Goal: Find specific page/section: Find specific page/section

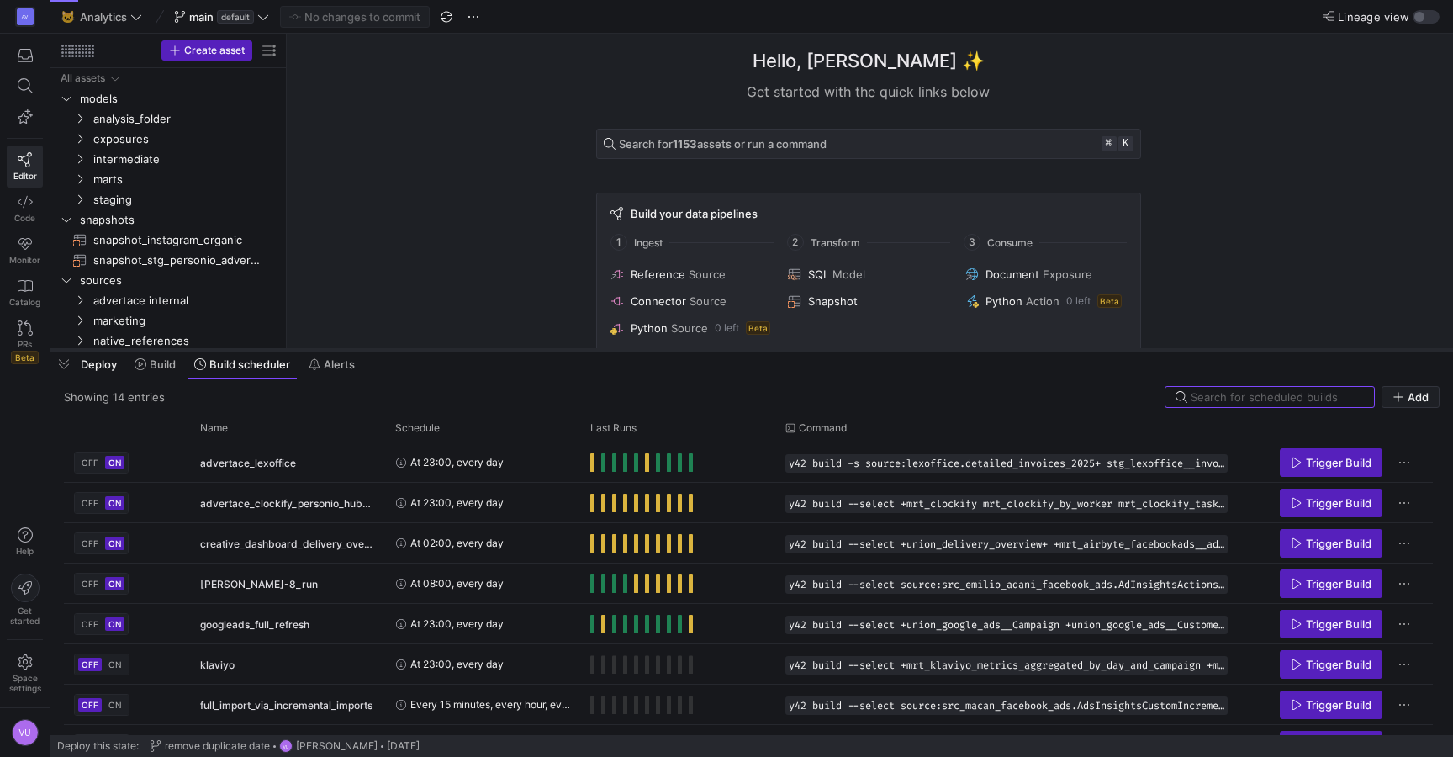
drag, startPoint x: 552, startPoint y: 451, endPoint x: 562, endPoint y: 353, distance: 99.0
click at [562, 352] on div at bounding box center [751, 349] width 1402 height 7
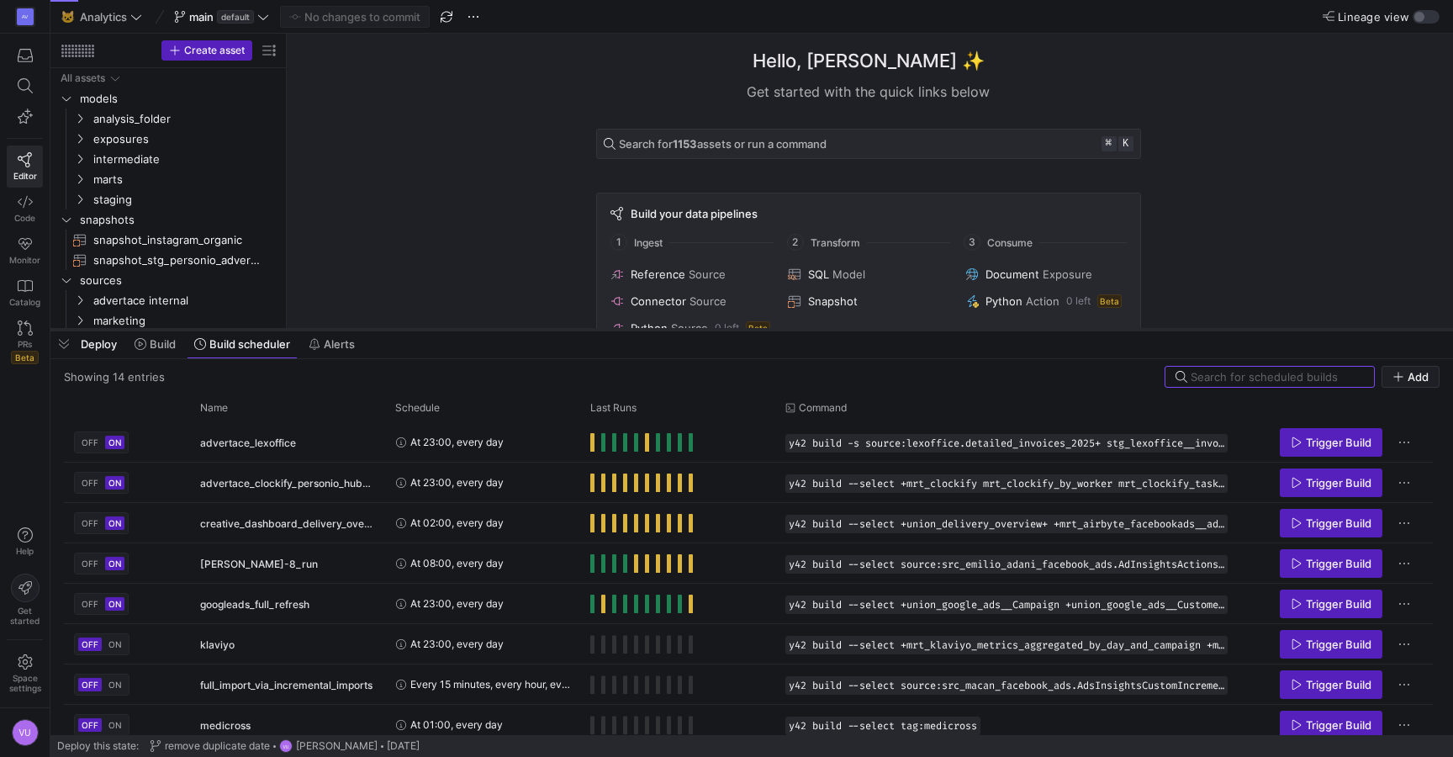
drag, startPoint x: 576, startPoint y: 348, endPoint x: 578, endPoint y: 328, distance: 20.2
click at [578, 328] on div at bounding box center [751, 329] width 1402 height 7
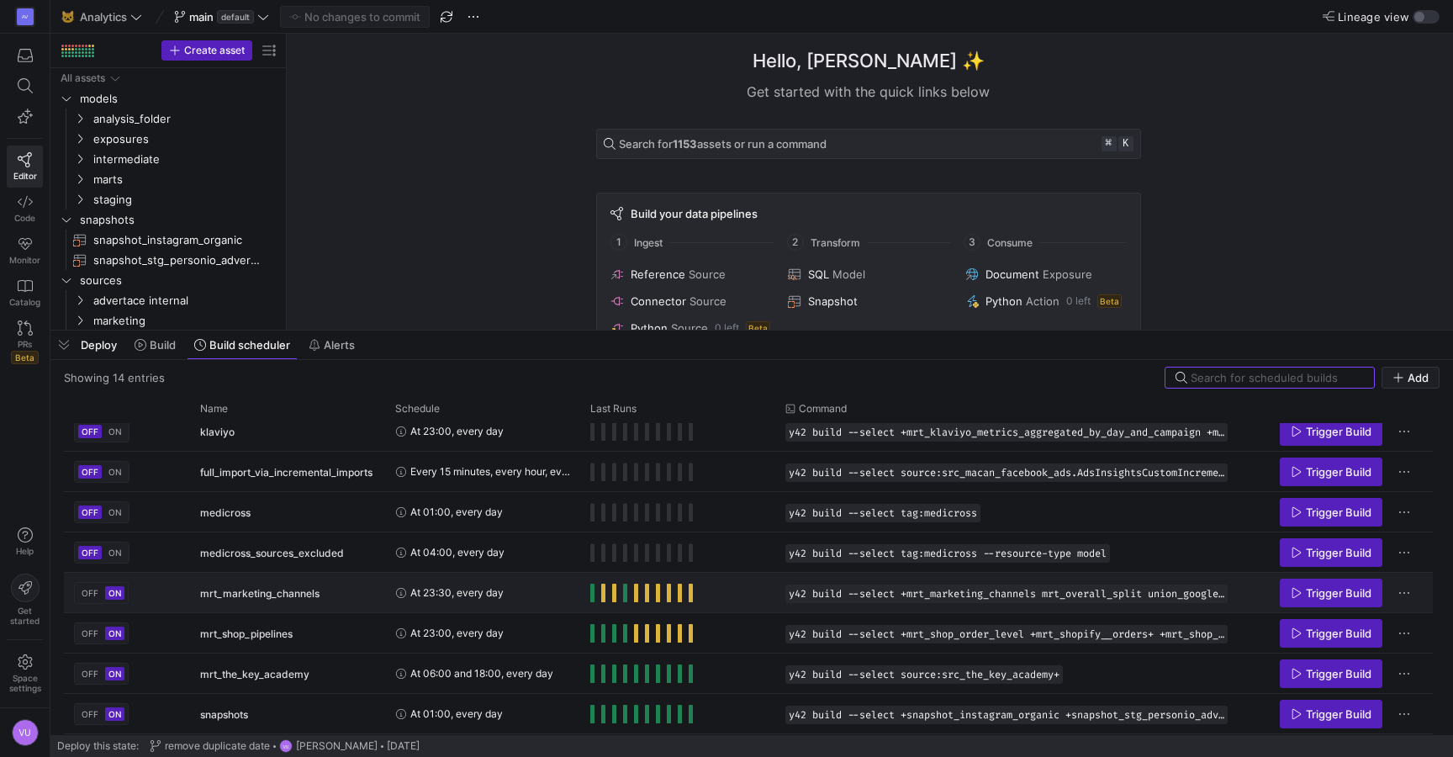
scroll to position [206, 0]
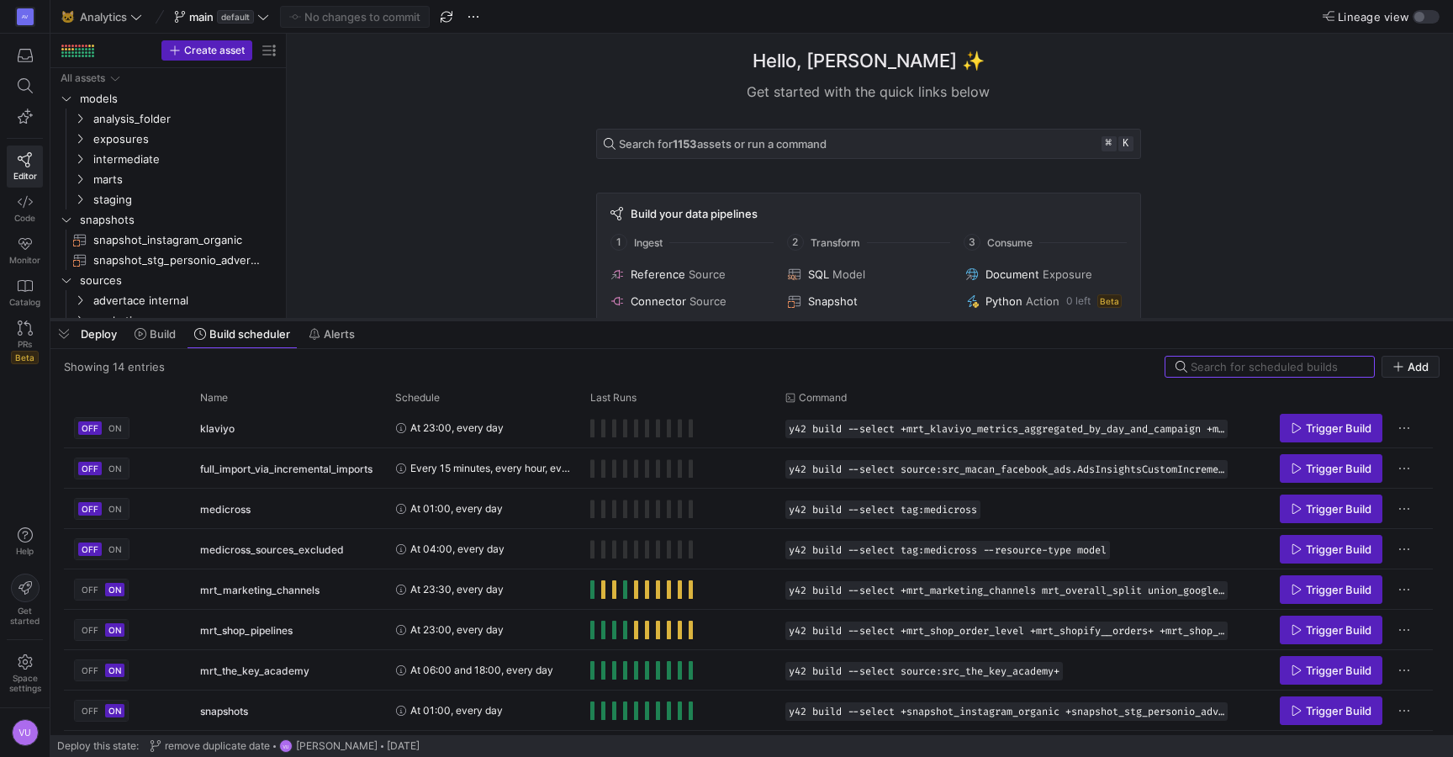
drag, startPoint x: 999, startPoint y: 330, endPoint x: 1001, endPoint y: 319, distance: 11.2
click at [1001, 319] on div at bounding box center [751, 319] width 1402 height 7
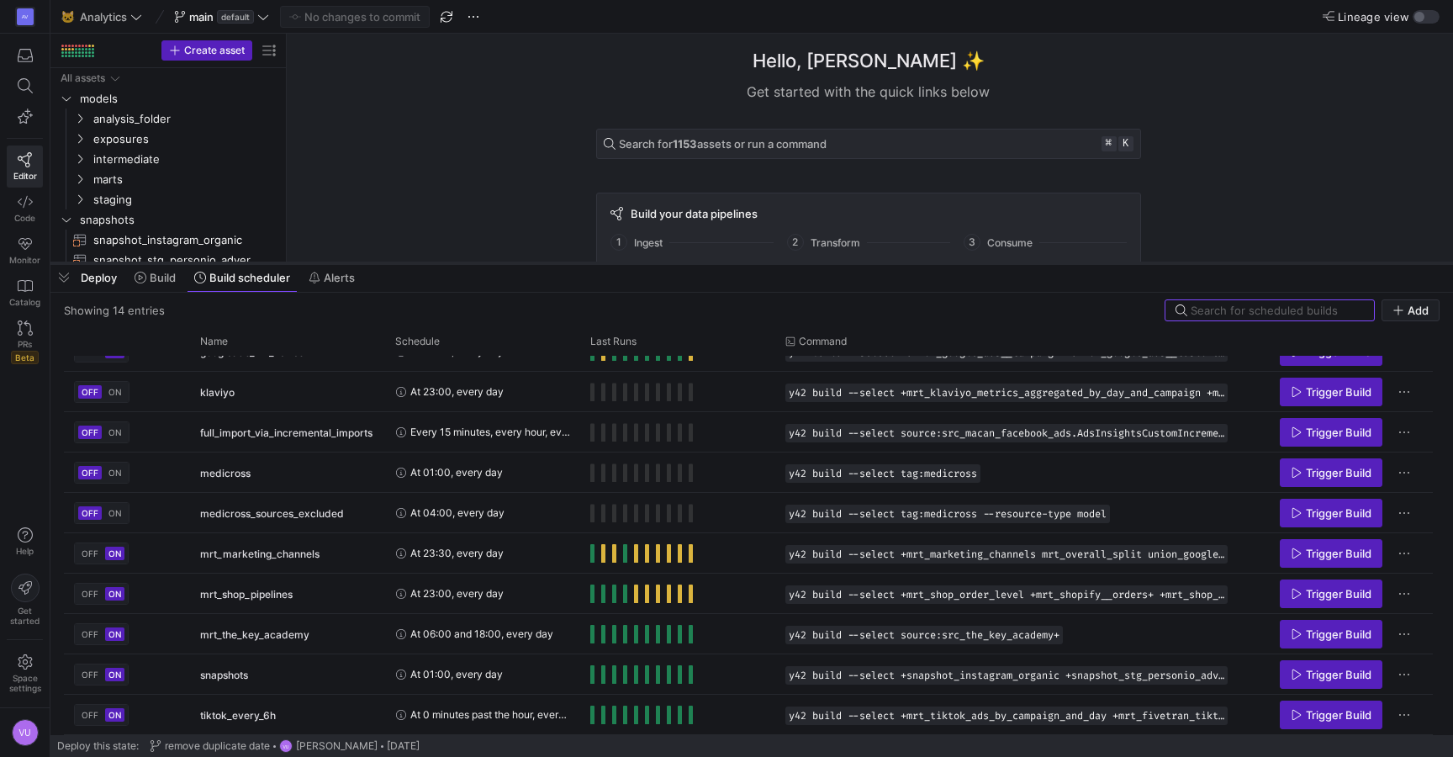
scroll to position [185, 0]
drag, startPoint x: 459, startPoint y: 322, endPoint x: 461, endPoint y: 264, distance: 58.0
click at [461, 264] on div at bounding box center [751, 261] width 1402 height 7
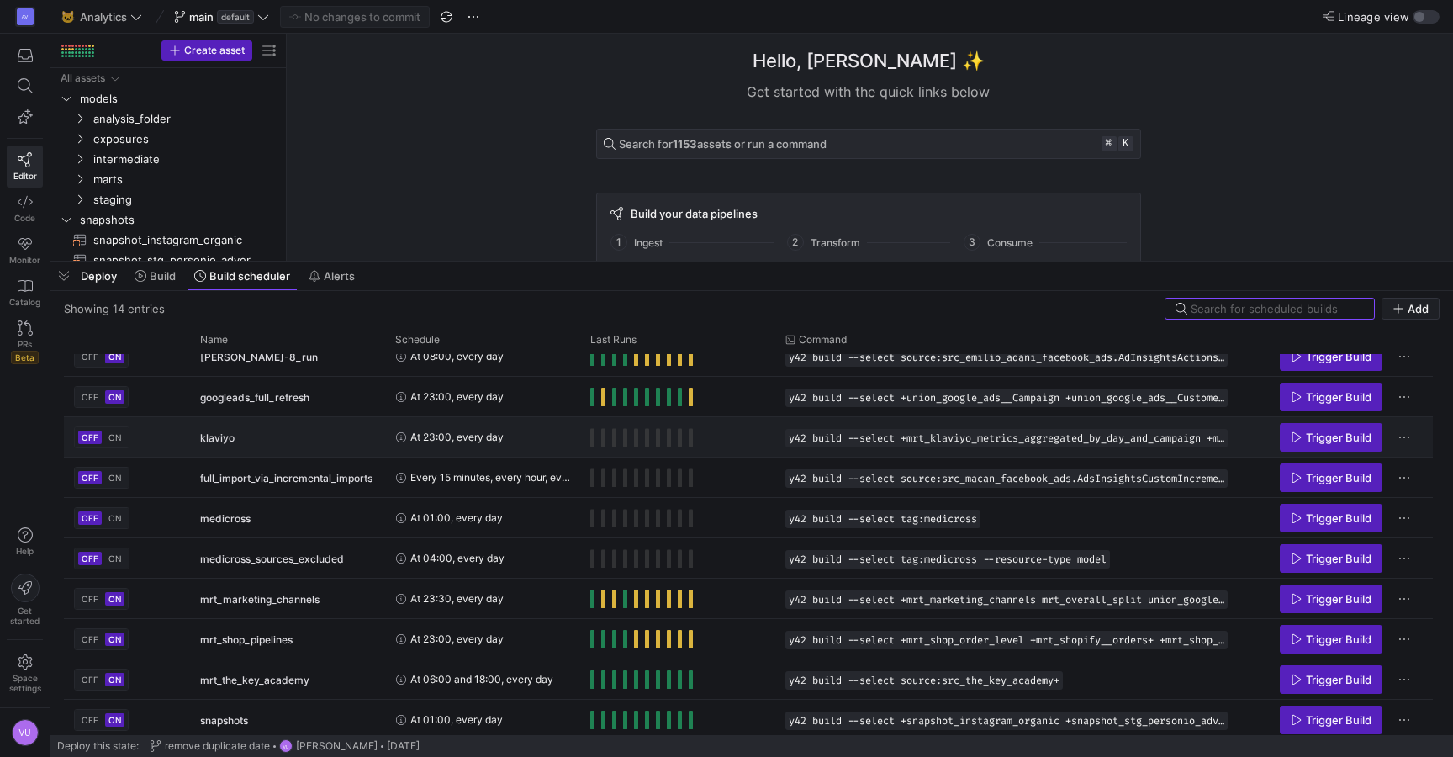
scroll to position [126, 0]
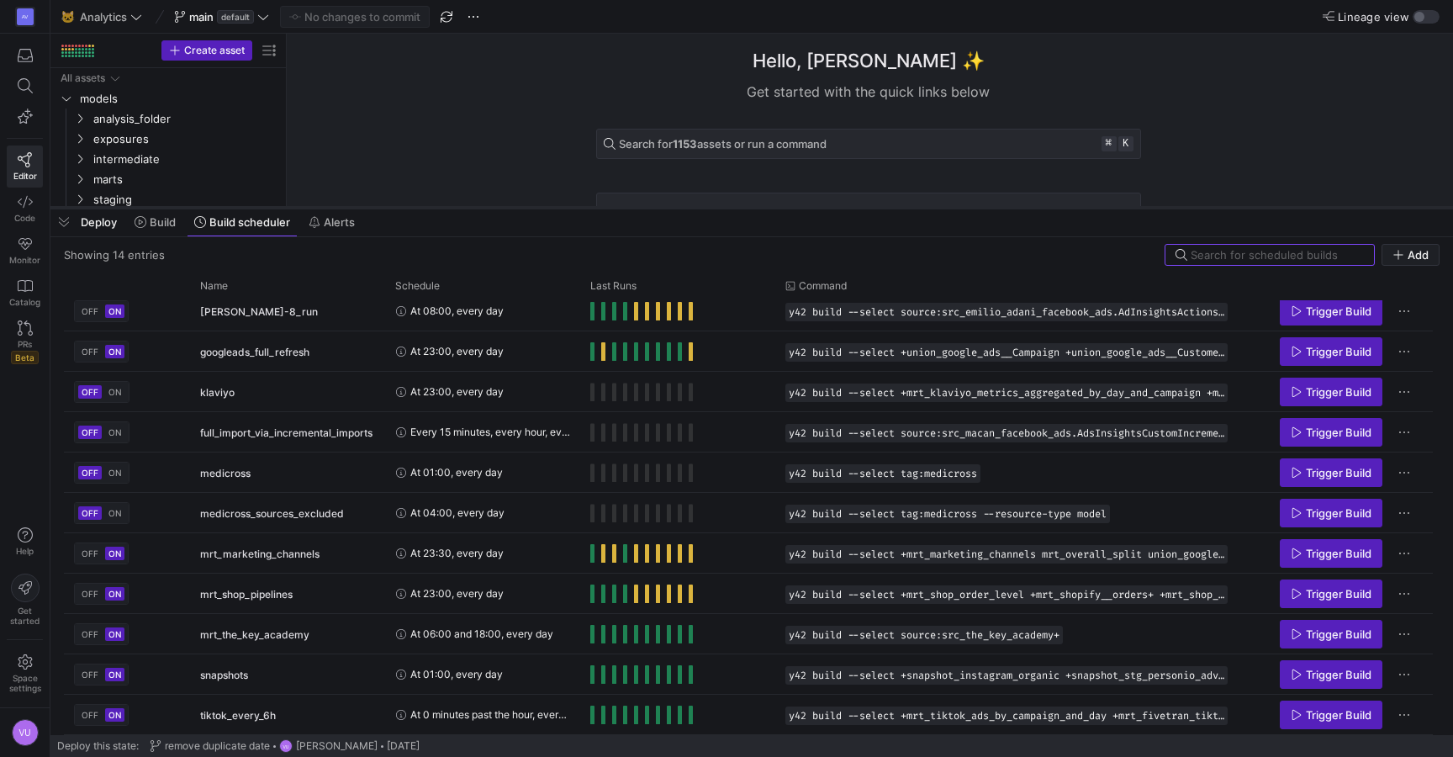
drag, startPoint x: 735, startPoint y: 262, endPoint x: 737, endPoint y: 209, distance: 53.9
click at [737, 209] on div at bounding box center [751, 207] width 1402 height 7
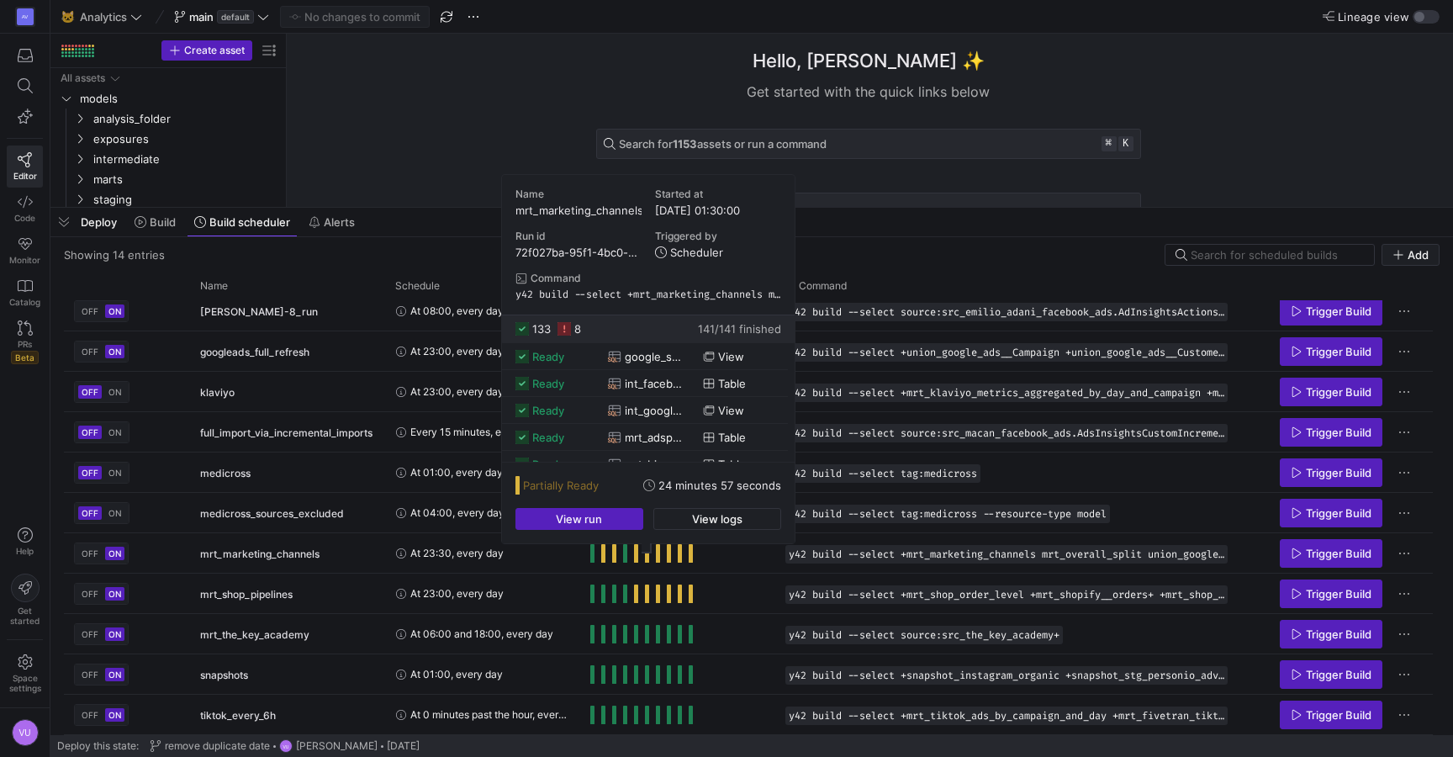
drag, startPoint x: 672, startPoint y: 254, endPoint x: 723, endPoint y: 255, distance: 51.3
click at [723, 255] on y42-orchestration-triggered-by "Scheduler" at bounding box center [718, 252] width 126 height 13
